Goal: Information Seeking & Learning: Compare options

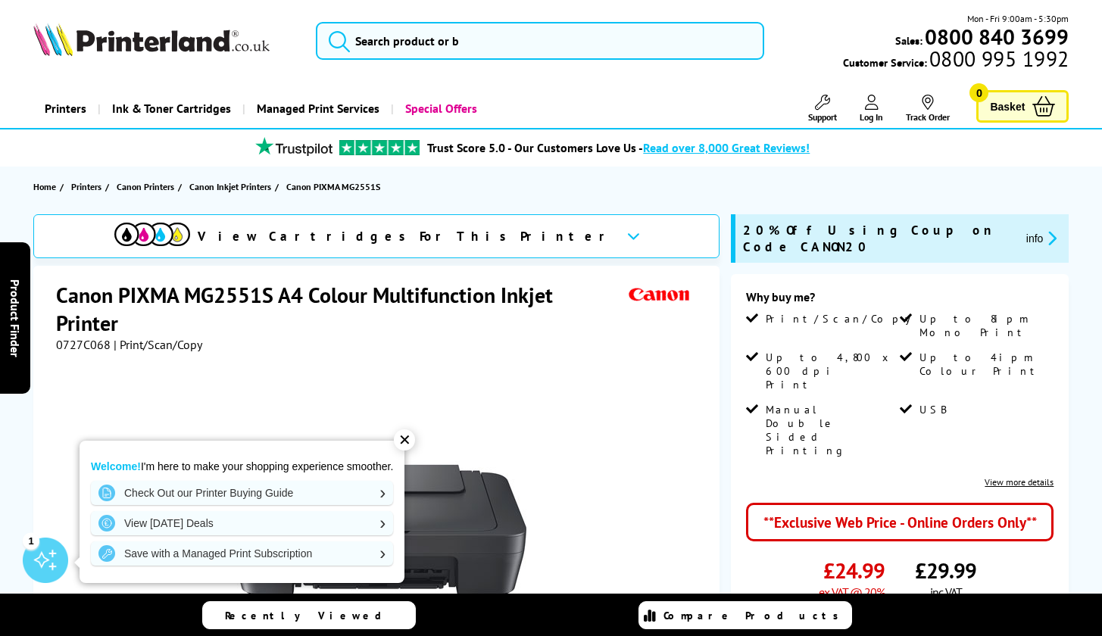
click at [405, 448] on div "✕" at bounding box center [404, 440] width 21 height 21
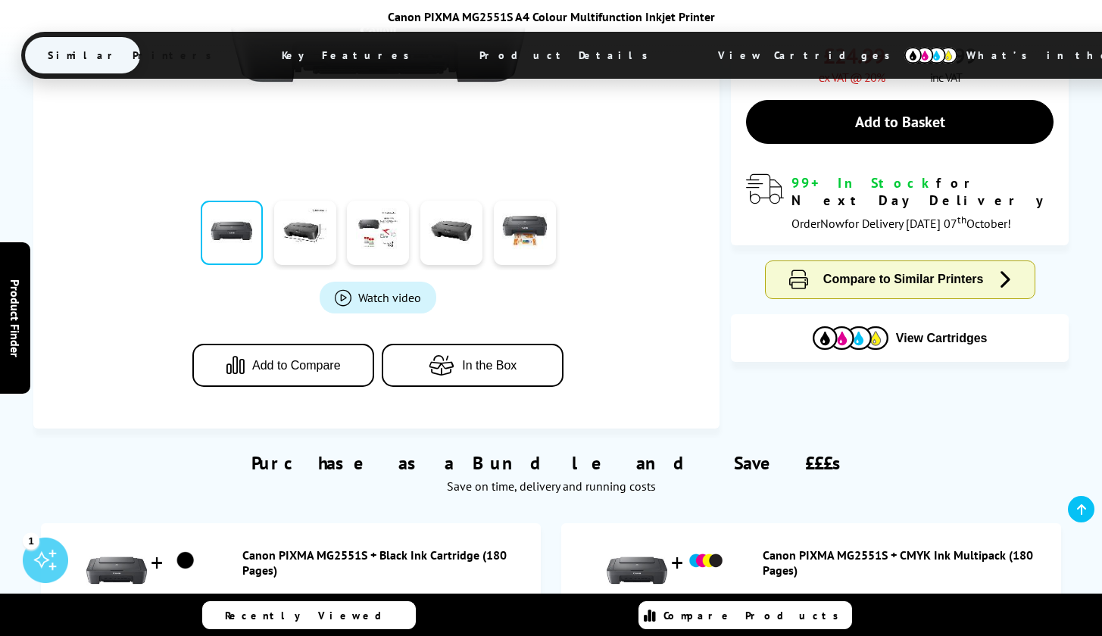
scroll to position [523, 0]
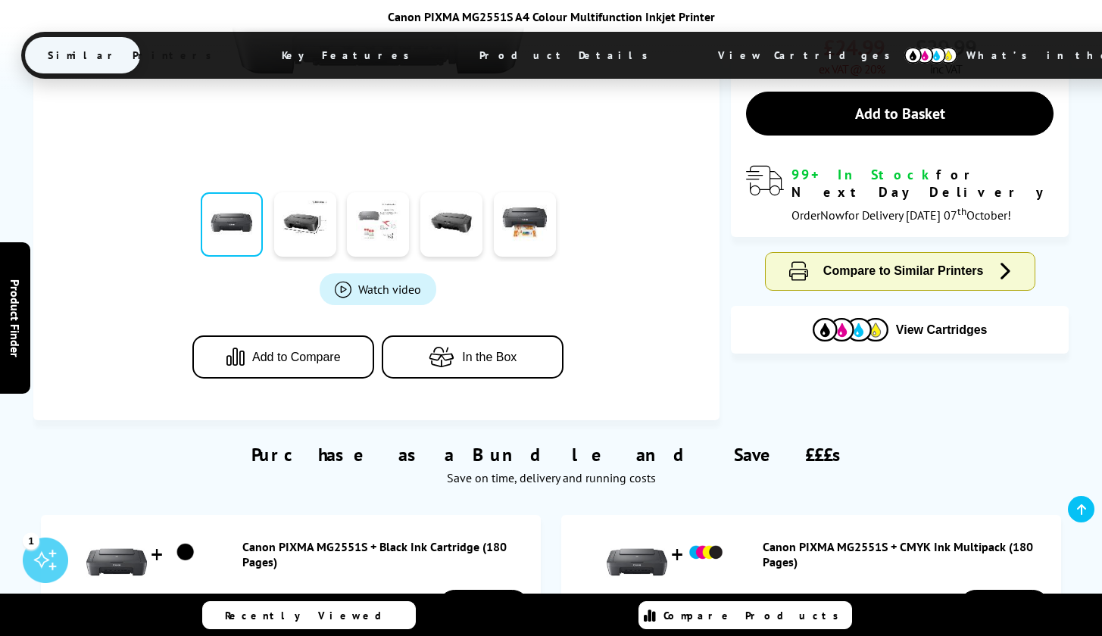
click at [365, 241] on link at bounding box center [378, 224] width 62 height 64
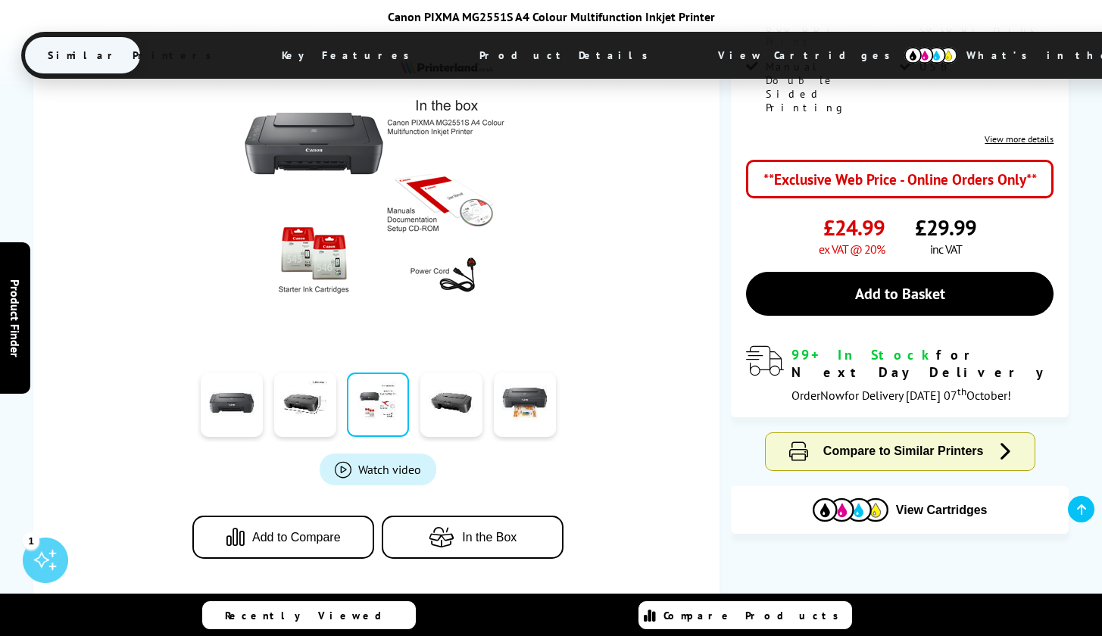
scroll to position [317, 0]
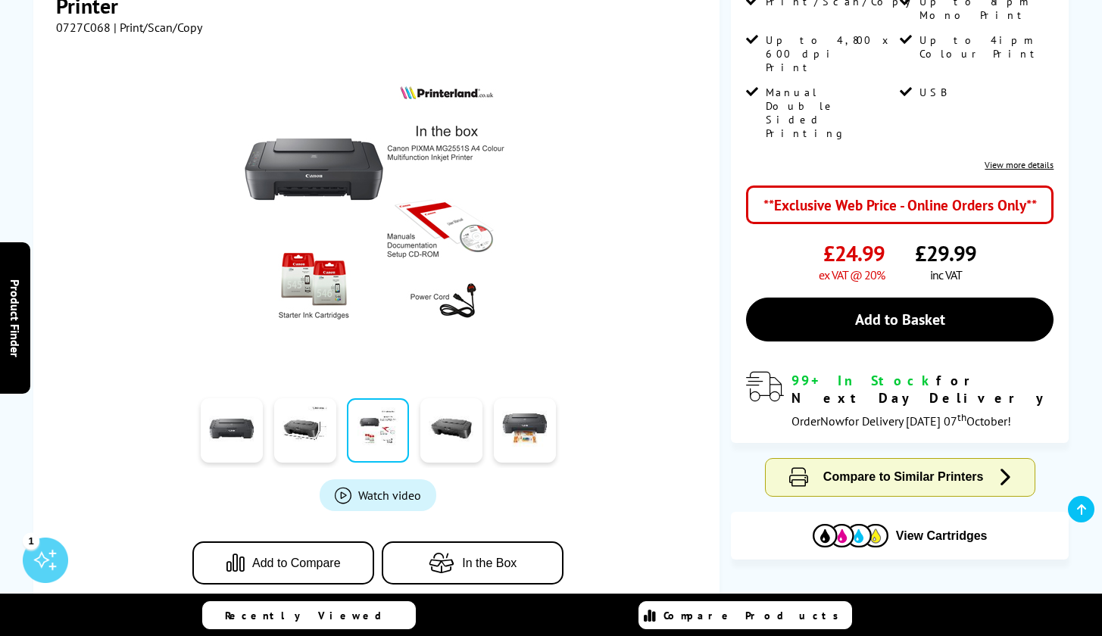
click at [334, 272] on img at bounding box center [378, 213] width 297 height 297
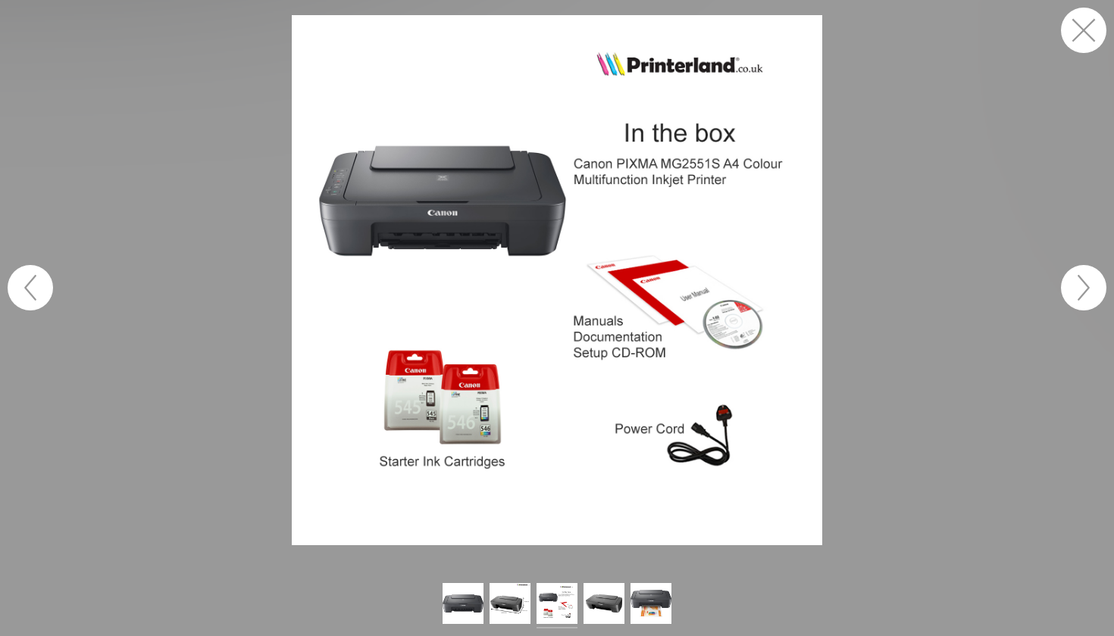
click at [605, 257] on img at bounding box center [557, 280] width 530 height 530
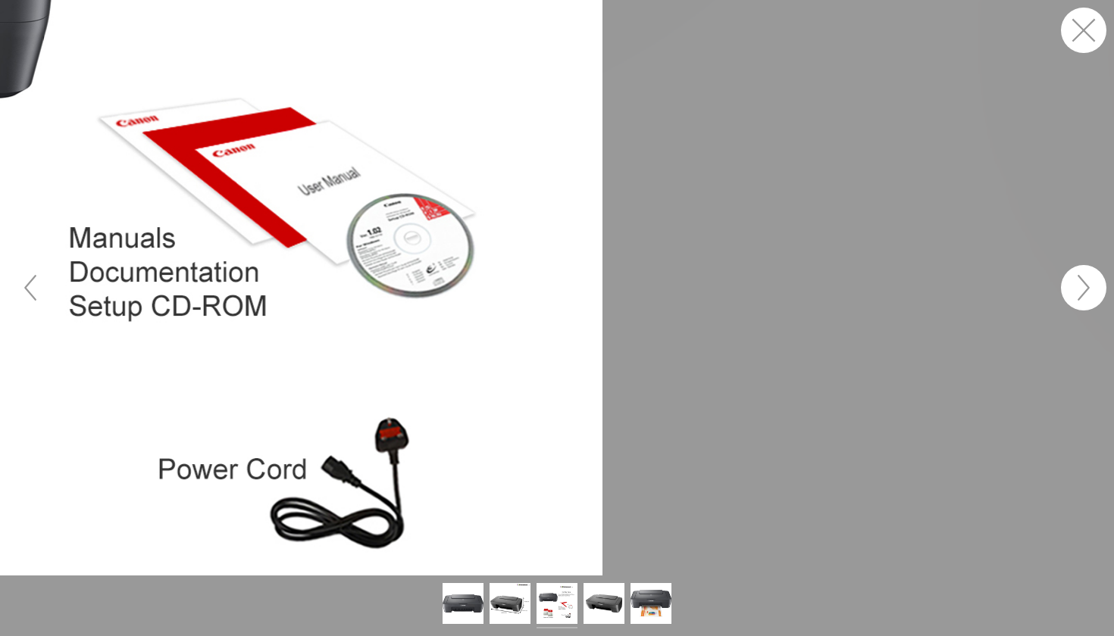
click at [486, 256] on figure at bounding box center [557, 288] width 1114 height 576
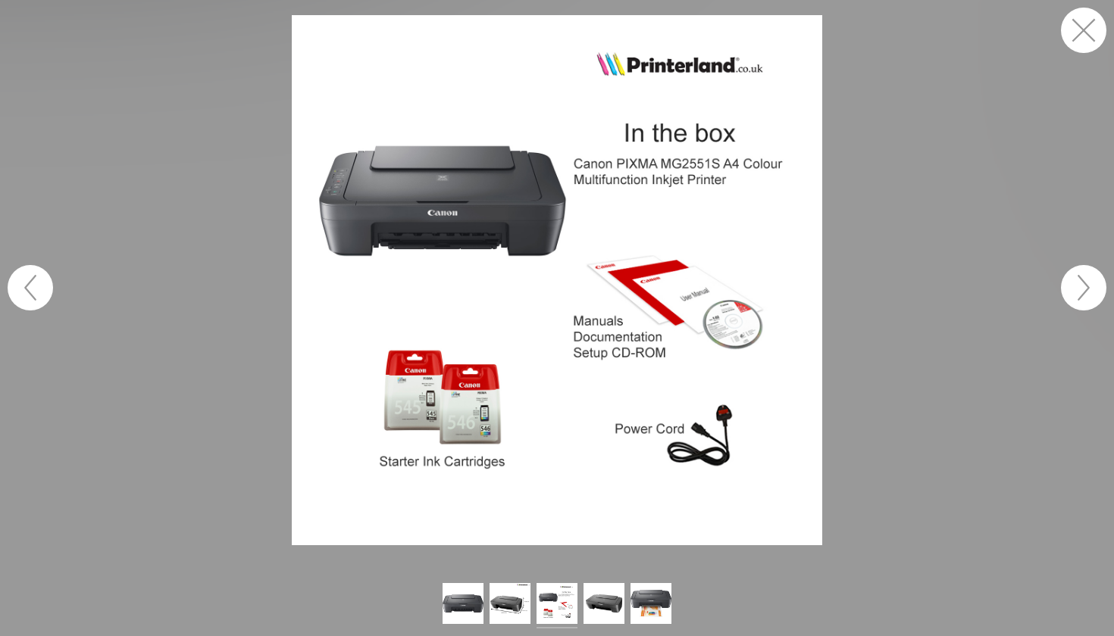
click at [1083, 28] on button "button" at bounding box center [1083, 30] width 45 height 45
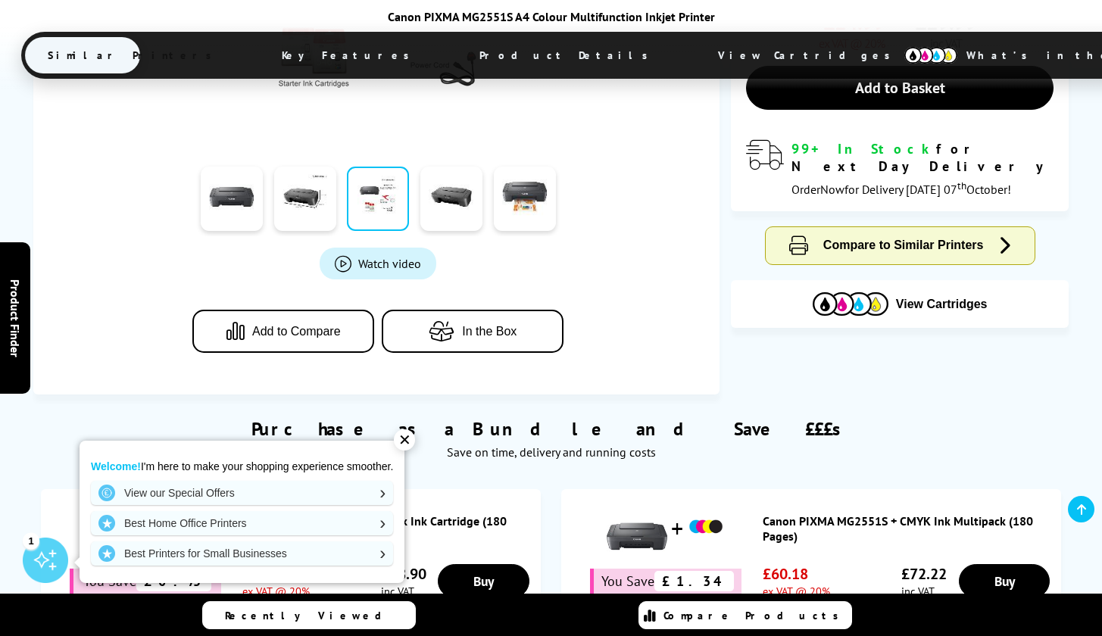
scroll to position [369, 0]
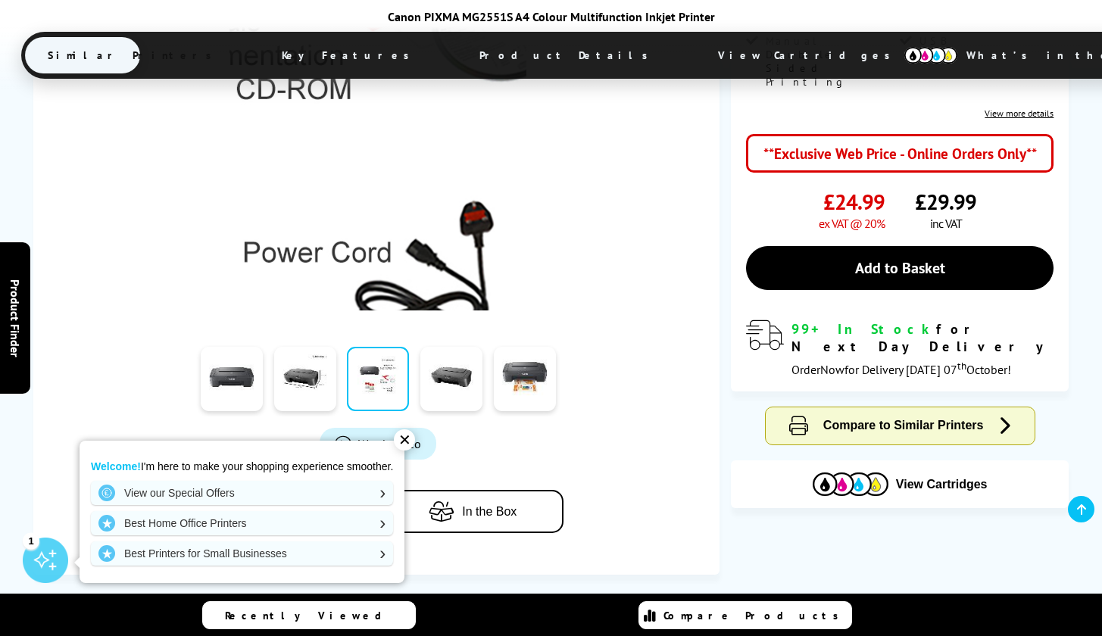
click at [400, 199] on img at bounding box center [378, 162] width 297 height 297
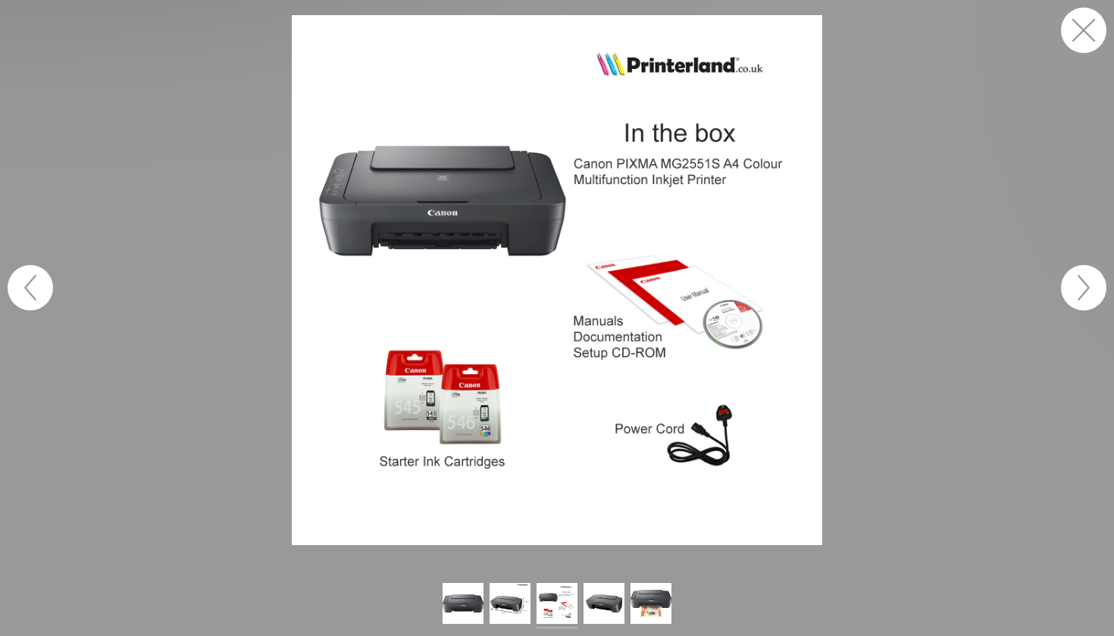
click at [437, 417] on img at bounding box center [557, 280] width 530 height 530
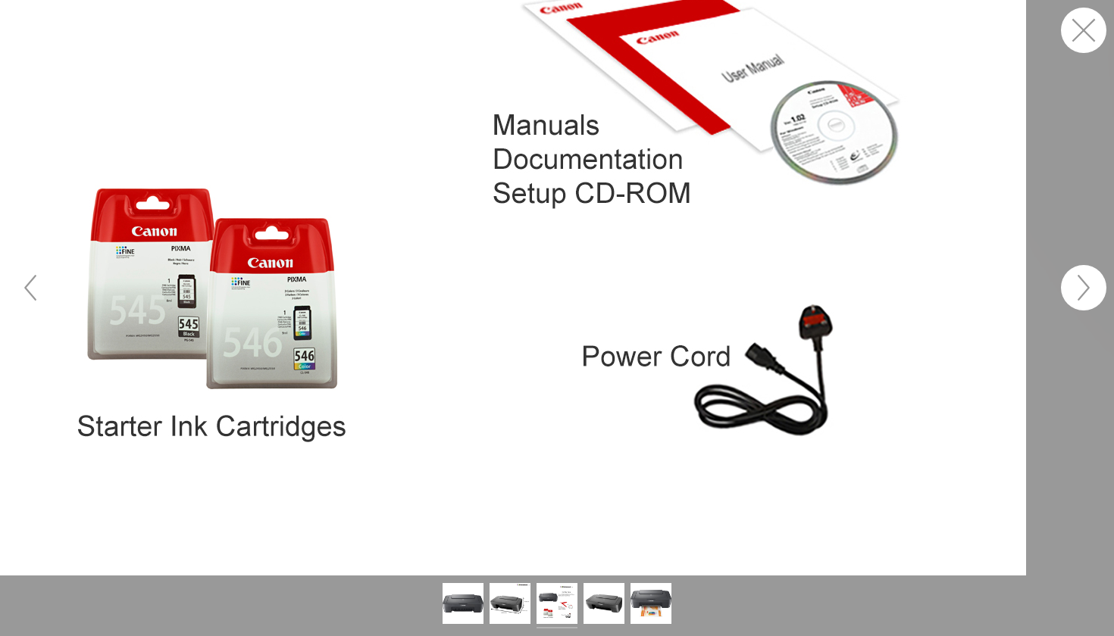
click at [158, 315] on figure at bounding box center [557, 288] width 1114 height 576
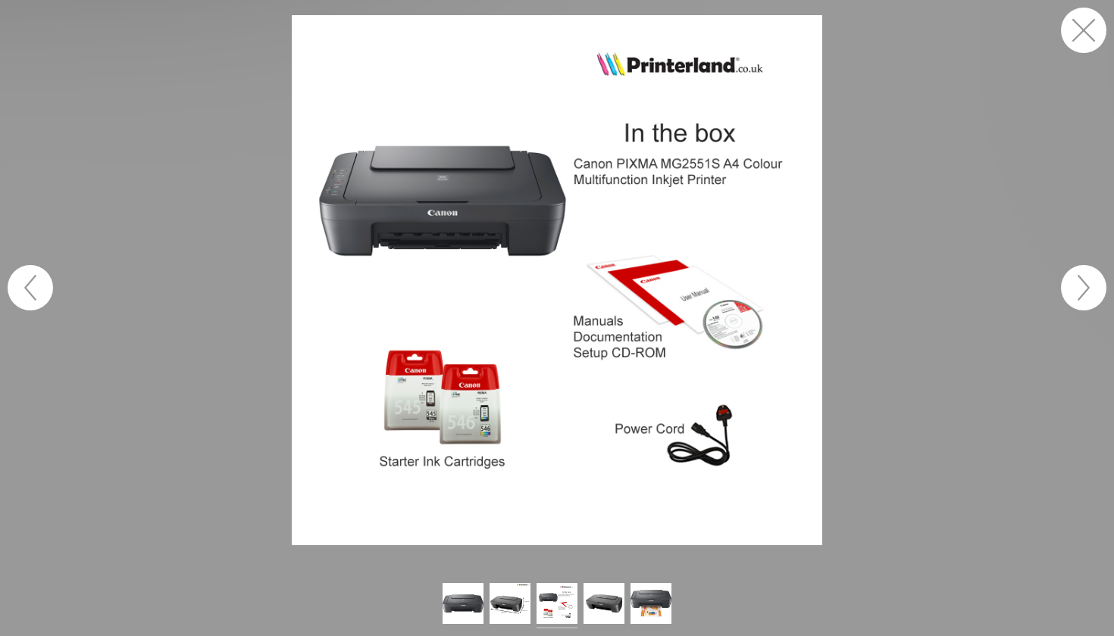
click at [1091, 31] on button "button" at bounding box center [1083, 30] width 45 height 45
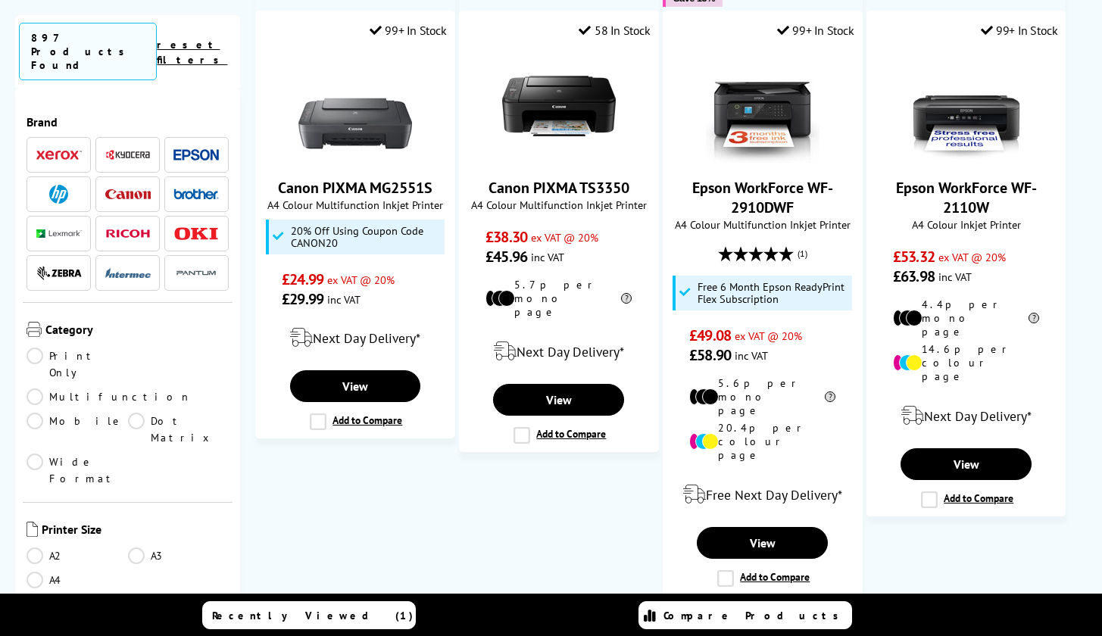
scroll to position [420, 0]
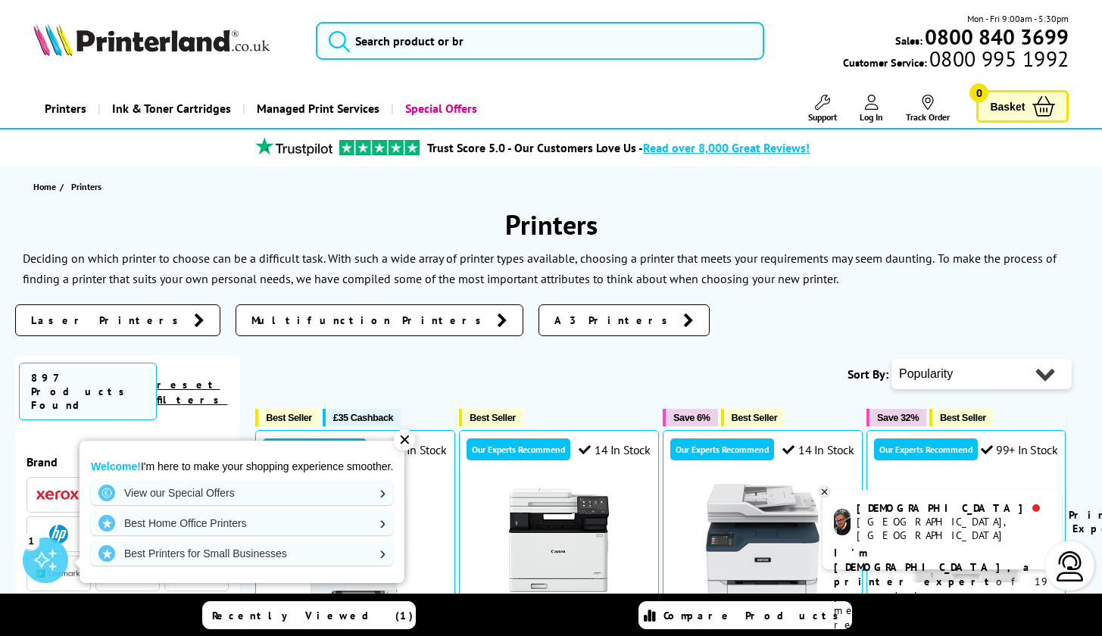
select select "Price Ascending"
